Goal: Obtain resource: Obtain resource

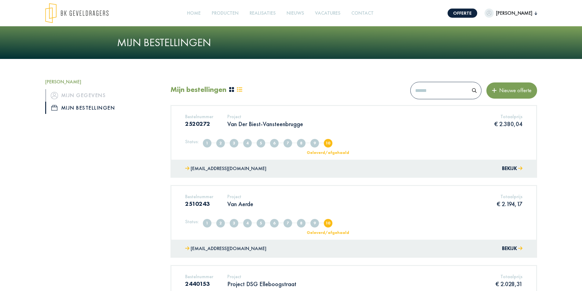
click at [251, 121] on p "Van Der Biest-Vansteenbrugge" at bounding box center [265, 124] width 76 height 8
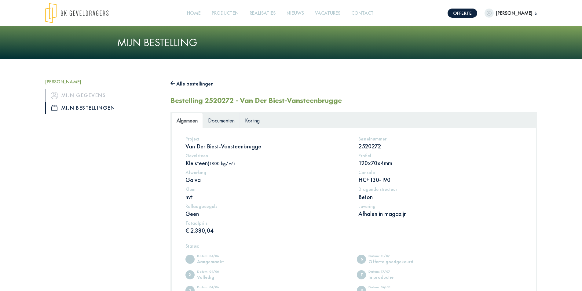
click at [229, 120] on span "Documenten" at bounding box center [221, 120] width 27 height 7
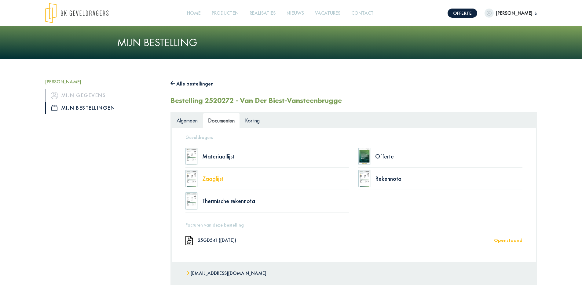
click at [215, 179] on div "Zaaglijst" at bounding box center [275, 179] width 147 height 6
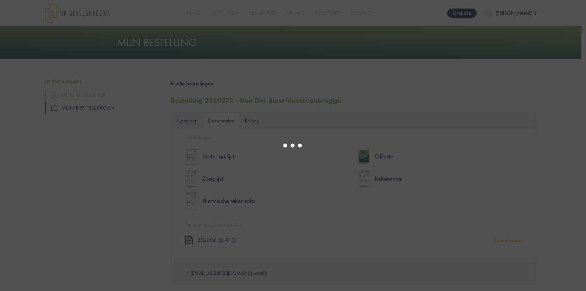
type input "*"
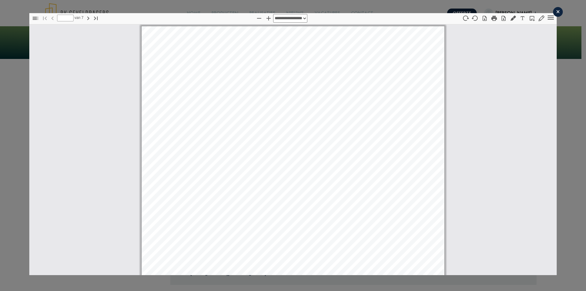
scroll to position [3, 0]
select select "****"
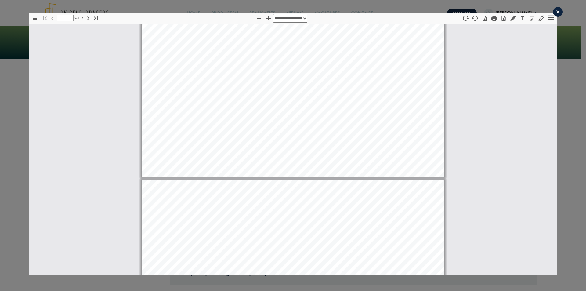
type input "*"
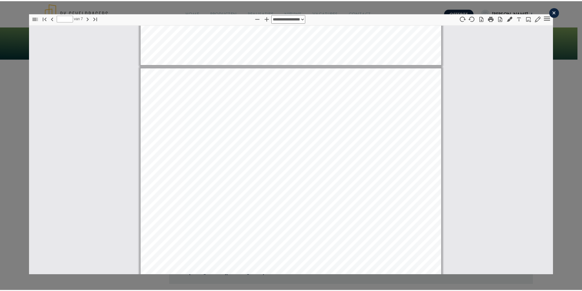
scroll to position [431, 0]
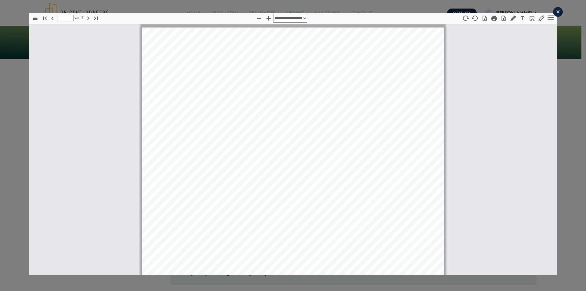
click at [556, 13] on div "×" at bounding box center [558, 12] width 10 height 10
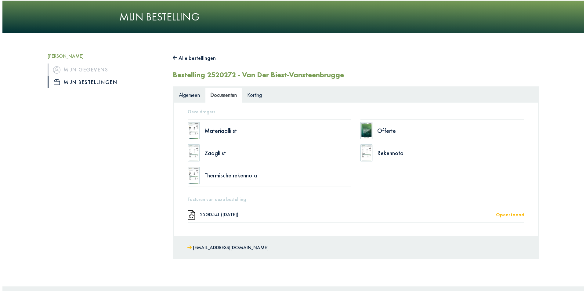
scroll to position [61, 0]
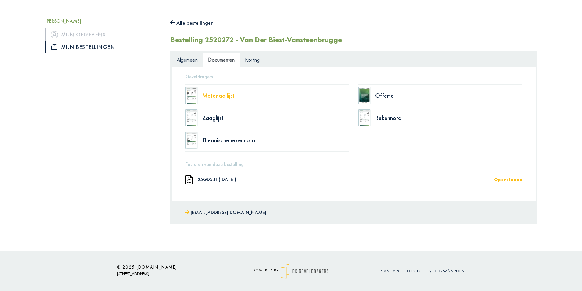
click at [226, 99] on div "Materiaallijst" at bounding box center [275, 96] width 147 height 6
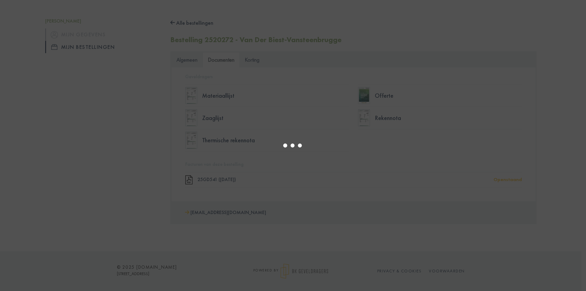
select select "****"
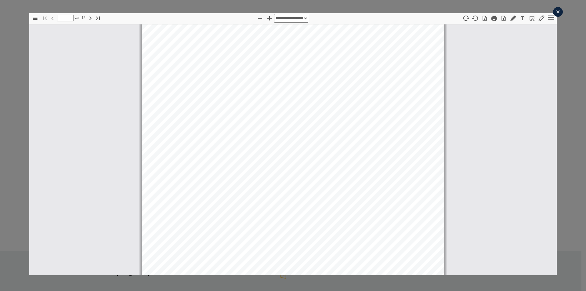
scroll to position [125, 0]
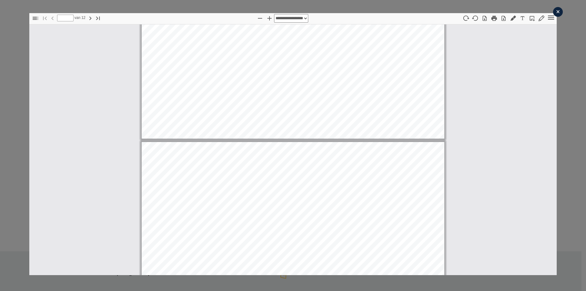
type input "*"
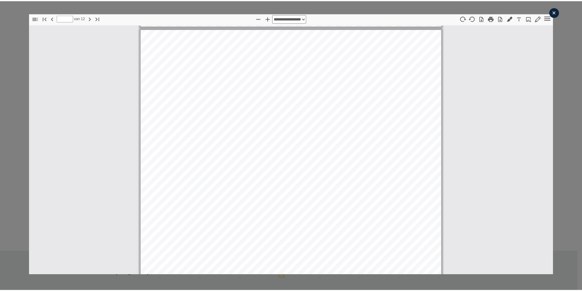
scroll to position [431, 0]
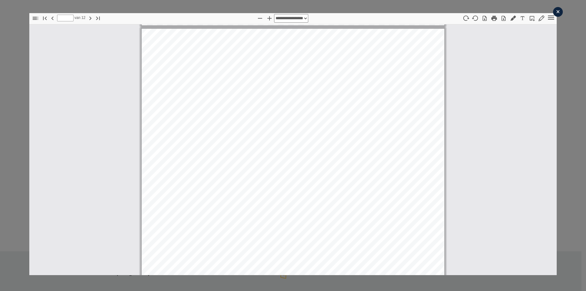
click at [553, 11] on div "×" at bounding box center [558, 12] width 10 height 10
